Goal: Information Seeking & Learning: Learn about a topic

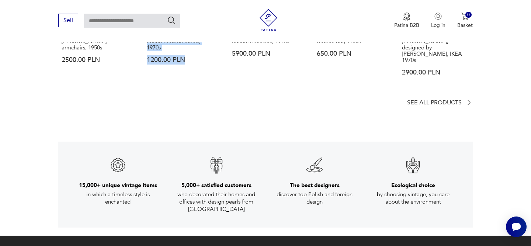
scroll to position [1127, 0]
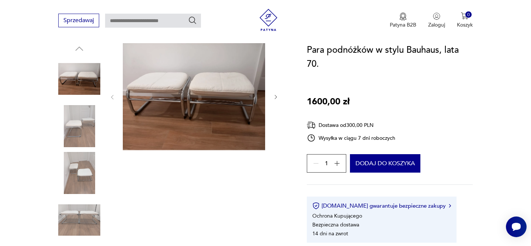
click at [274, 96] on icon "button" at bounding box center [276, 97] width 6 height 6
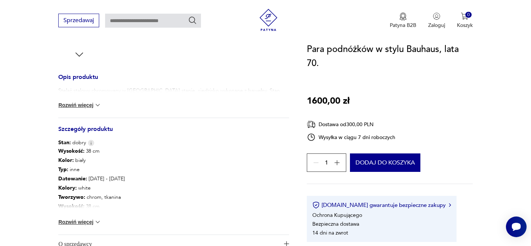
scroll to position [286, 0]
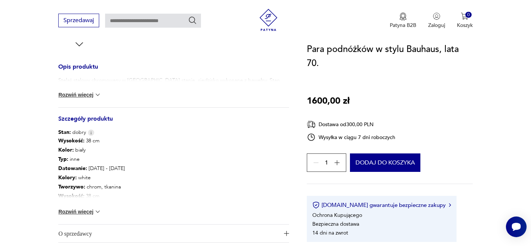
click at [73, 91] on button "Rozwiń więcej" at bounding box center [79, 94] width 43 height 7
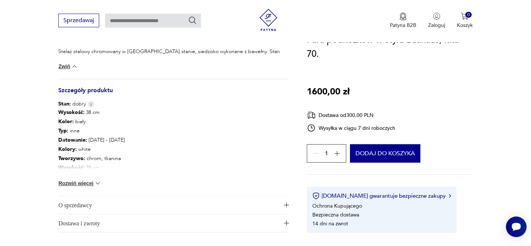
scroll to position [320, 0]
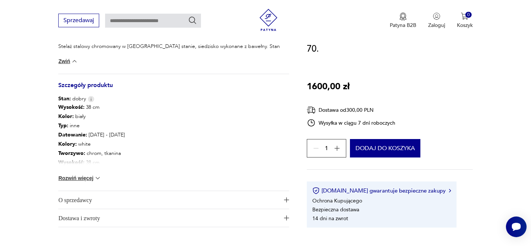
click at [81, 179] on button "Rozwiń więcej" at bounding box center [79, 178] width 43 height 7
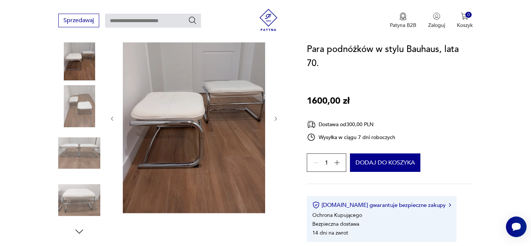
scroll to position [92, 0]
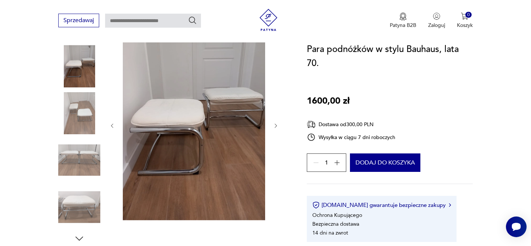
click at [276, 127] on icon "button" at bounding box center [276, 126] width 6 height 6
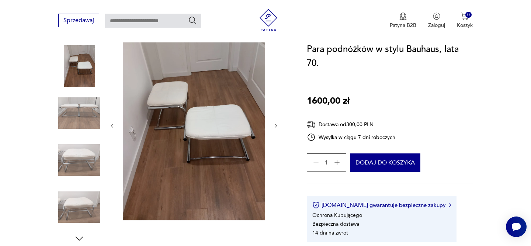
click at [276, 127] on icon "button" at bounding box center [276, 126] width 6 height 6
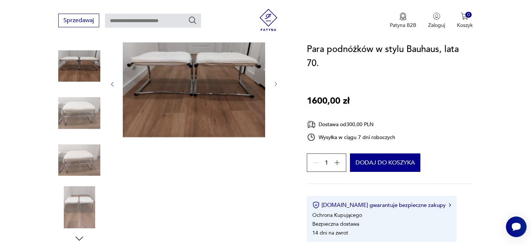
click at [276, 86] on icon "button" at bounding box center [276, 84] width 6 height 6
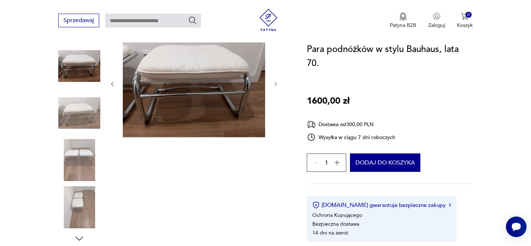
click at [276, 83] on icon "button" at bounding box center [276, 84] width 2 height 4
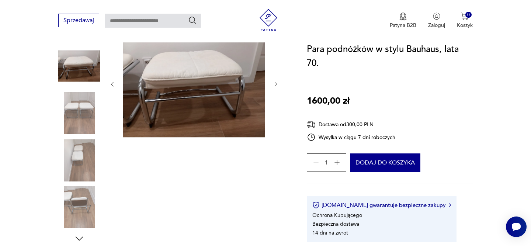
click at [276, 83] on icon "button" at bounding box center [276, 84] width 2 height 4
